Goal: Obtain resource: Download file/media

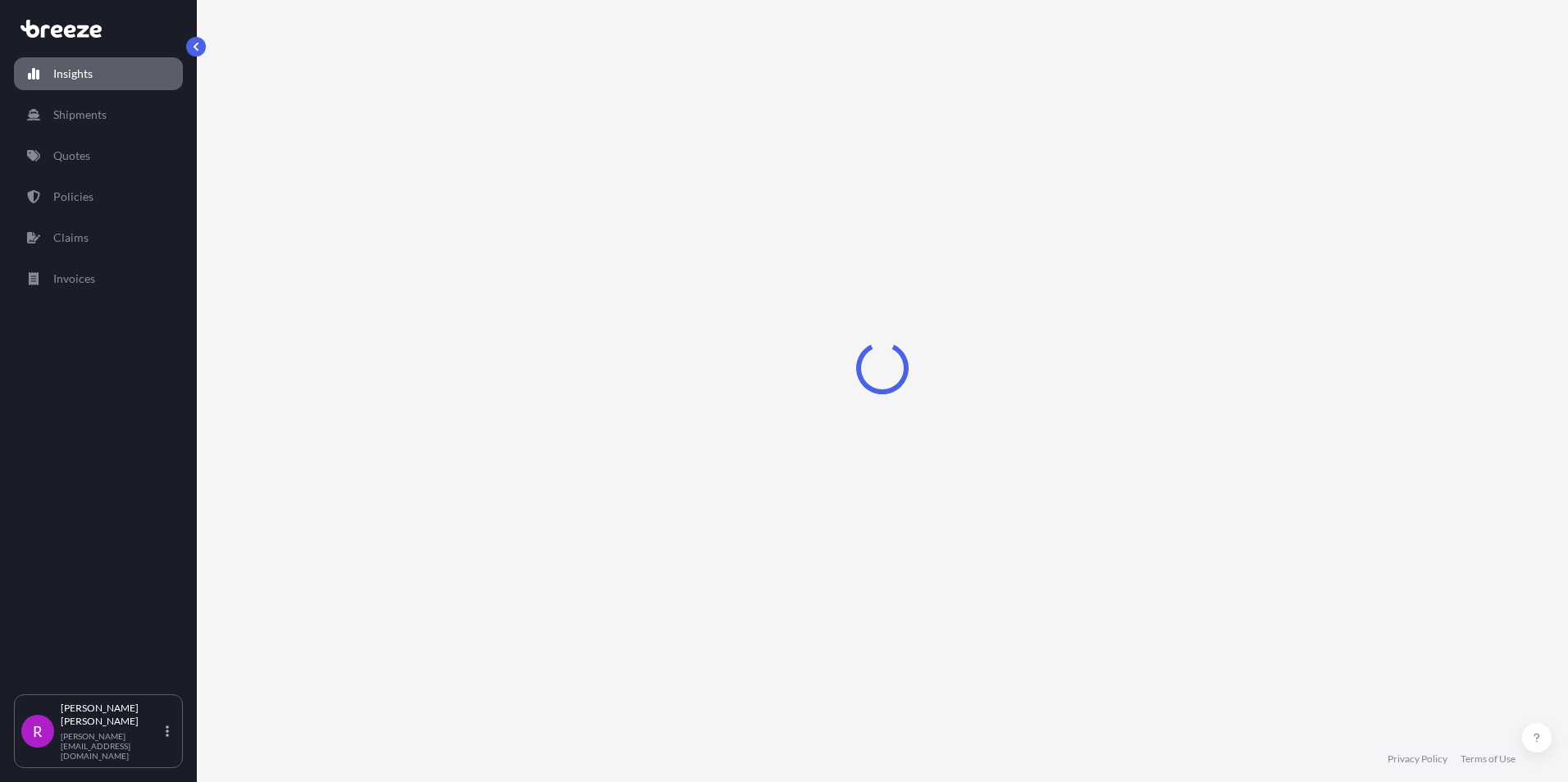
select select "2025"
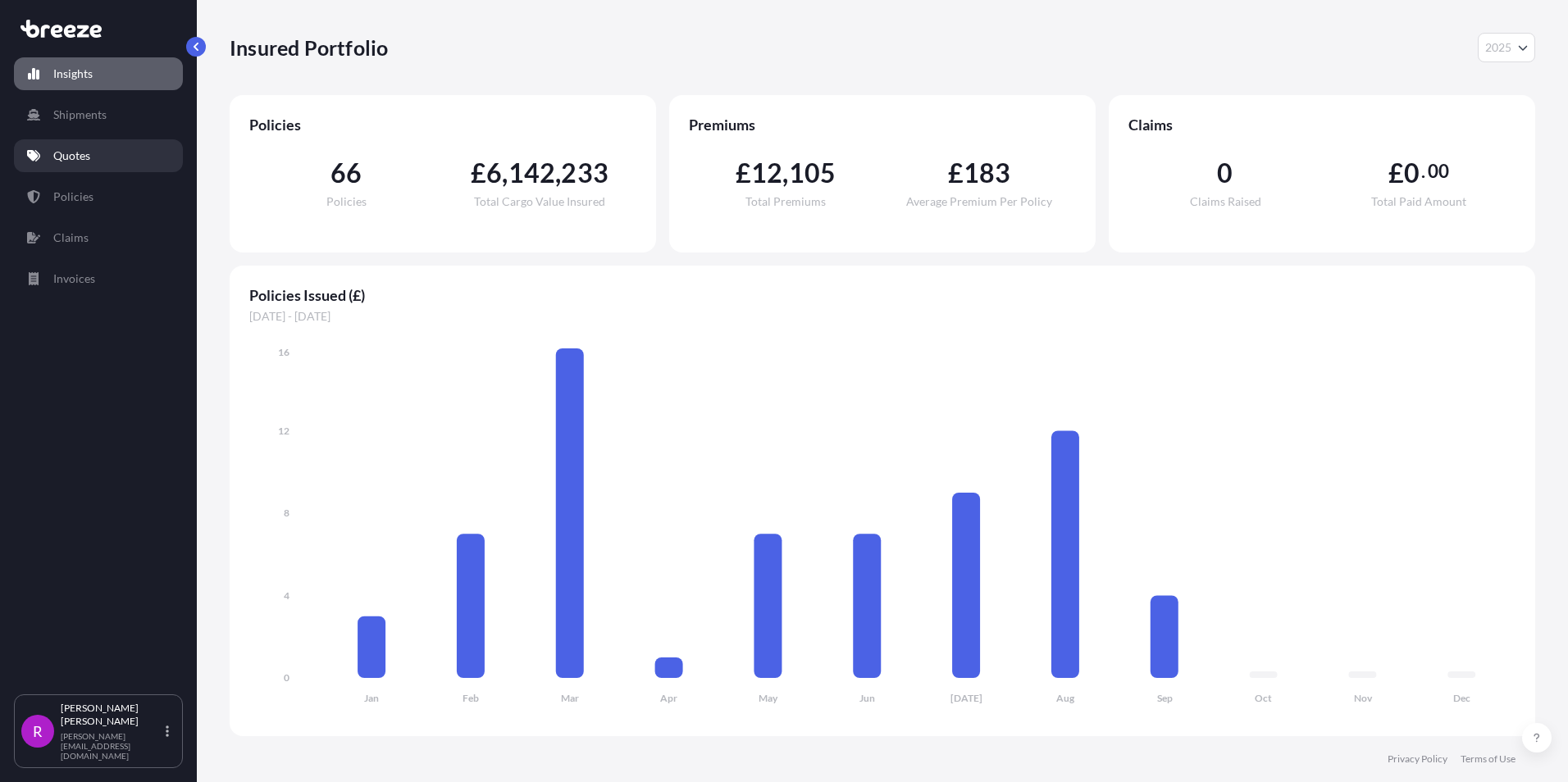
click at [98, 162] on link "Quotes" at bounding box center [98, 156] width 169 height 33
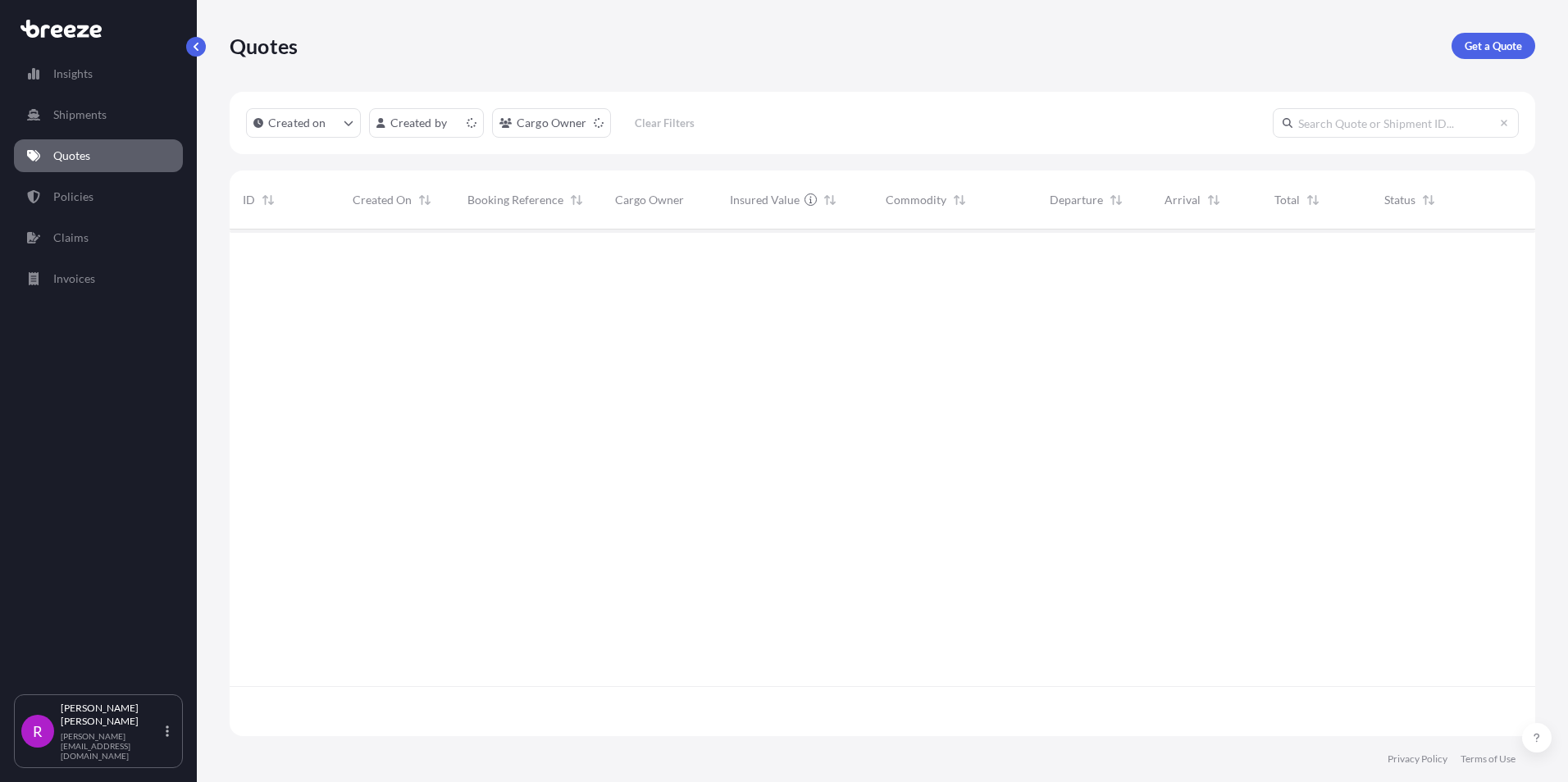
scroll to position [503, 1293]
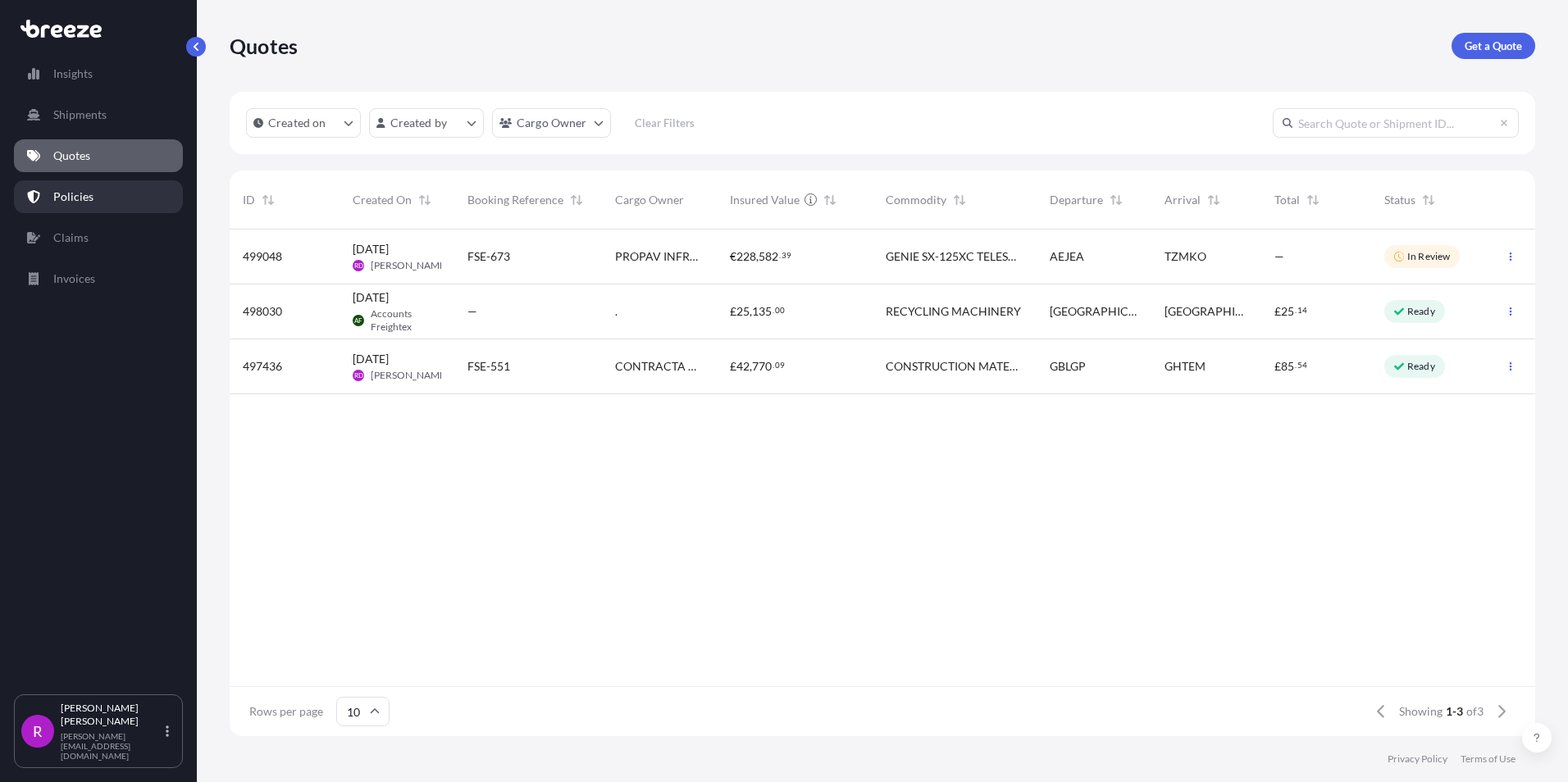
click at [84, 201] on p "Policies" at bounding box center [73, 196] width 40 height 16
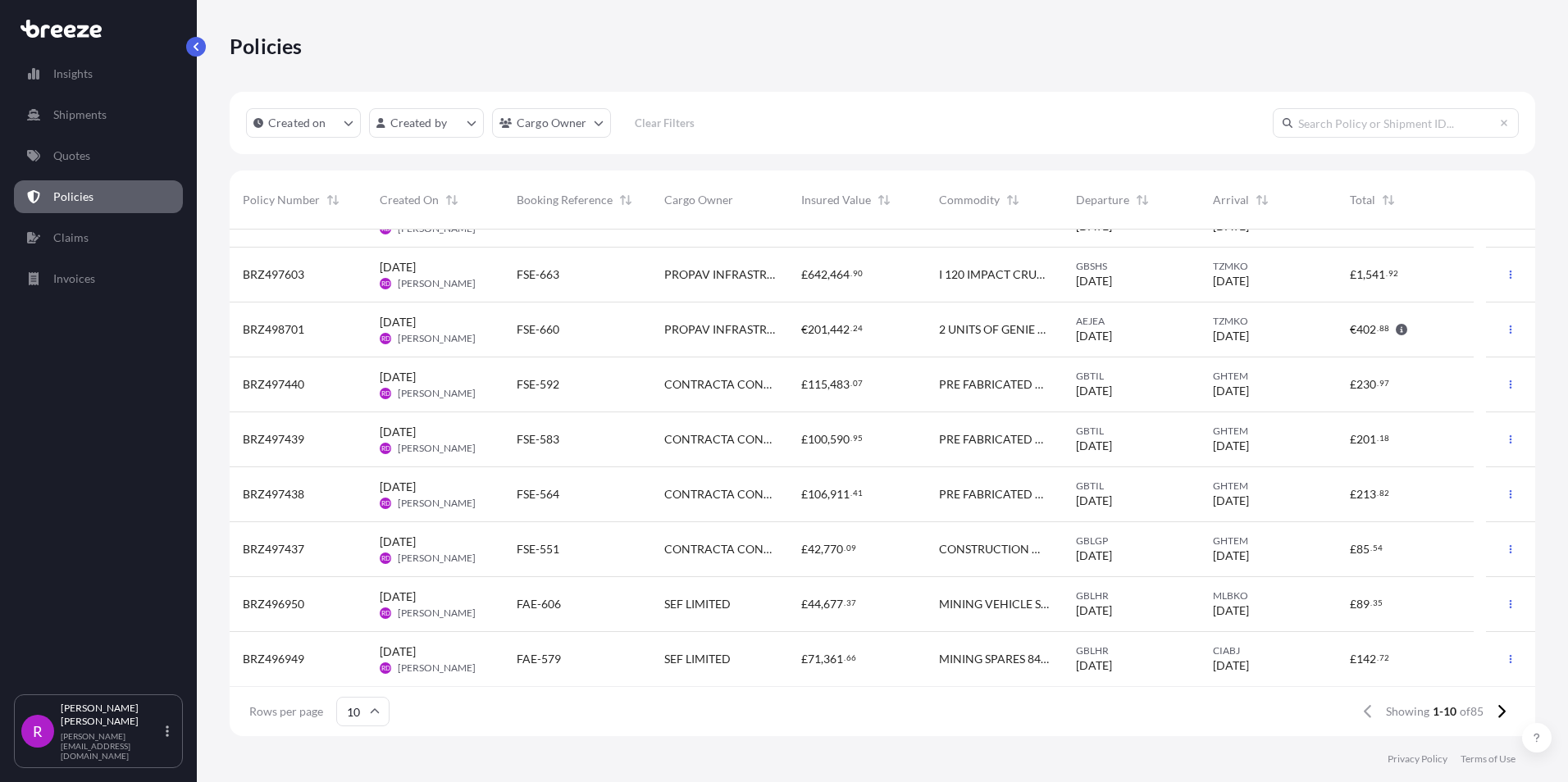
scroll to position [93, 0]
click at [363, 710] on input "10" at bounding box center [363, 711] width 53 height 29
click at [364, 627] on div "25" at bounding box center [362, 632] width 40 height 31
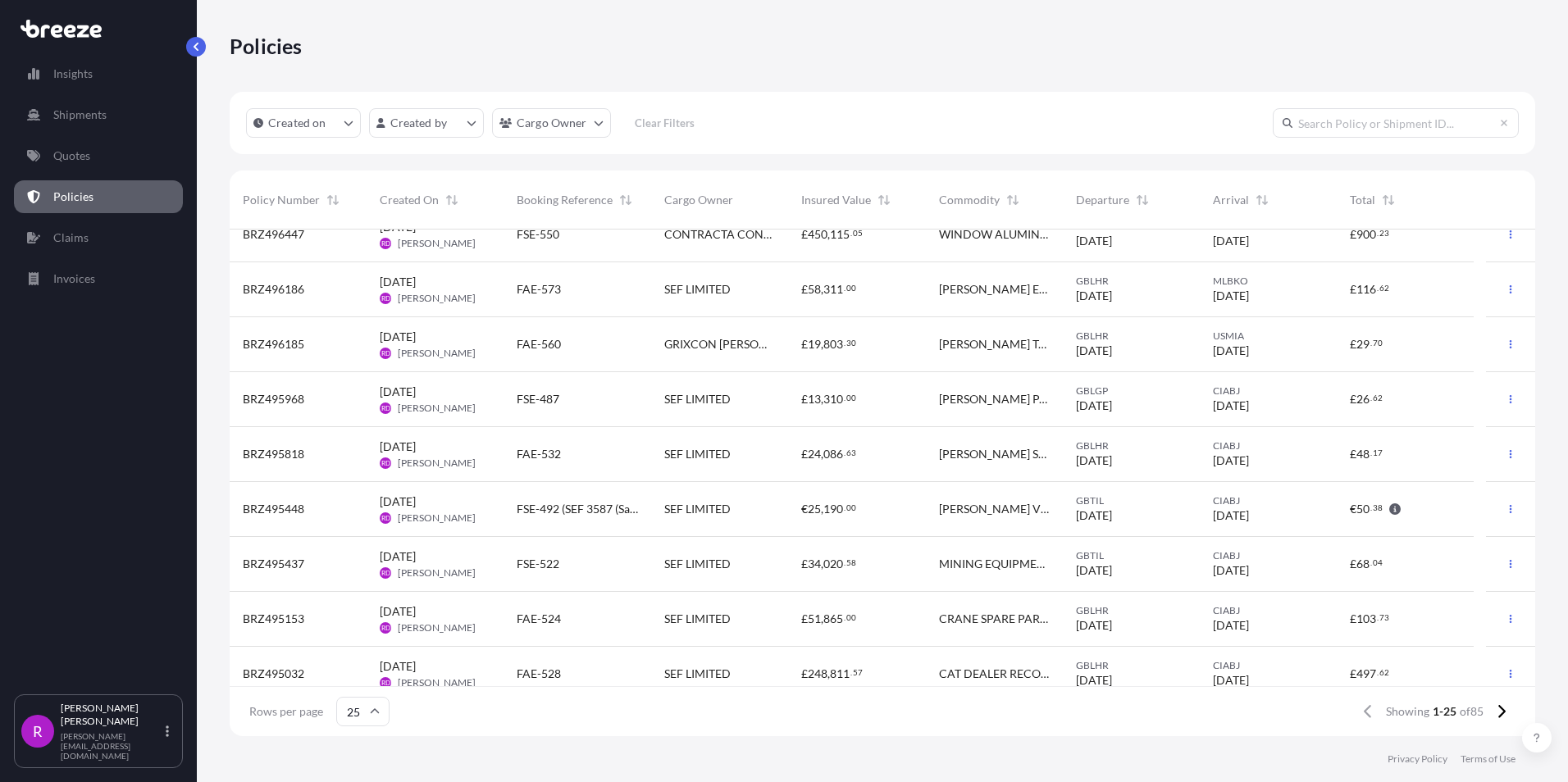
scroll to position [738, 0]
click at [245, 504] on span "BRZ495448" at bounding box center [273, 508] width 61 height 16
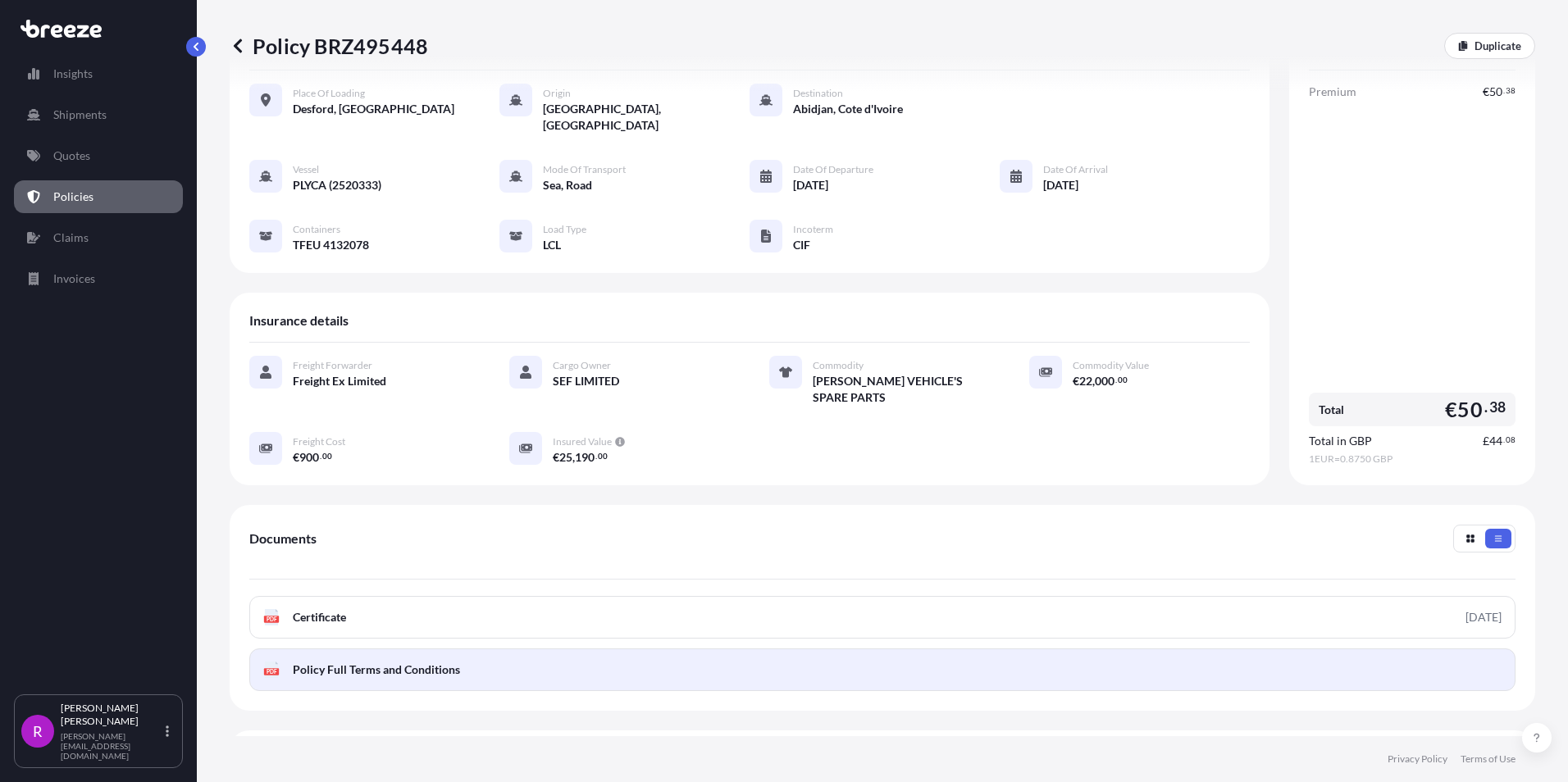
scroll to position [204, 0]
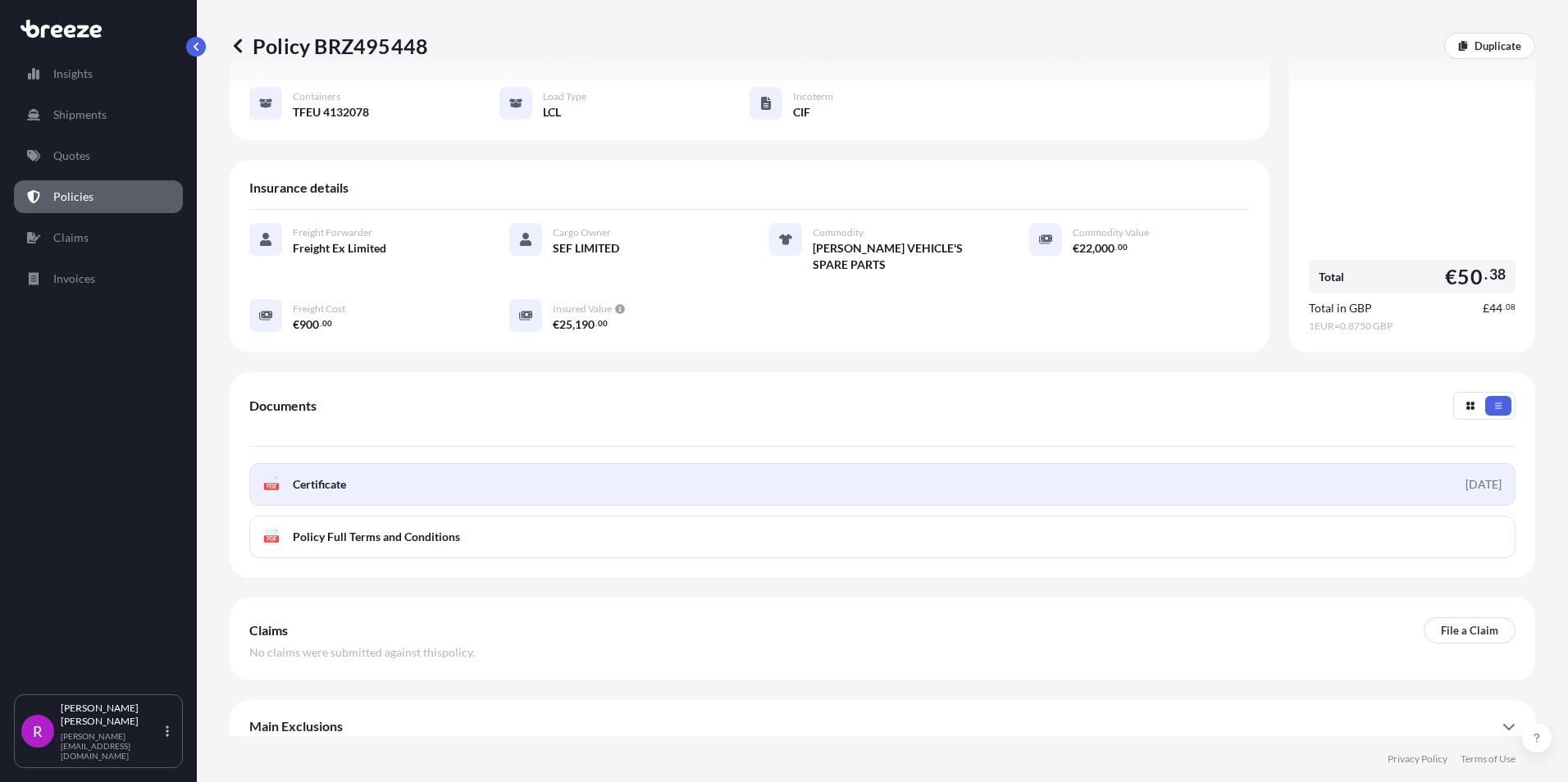
click at [444, 474] on link "PDF Certificate [DATE]" at bounding box center [882, 485] width 1266 height 43
